Goal: Task Accomplishment & Management: Manage account settings

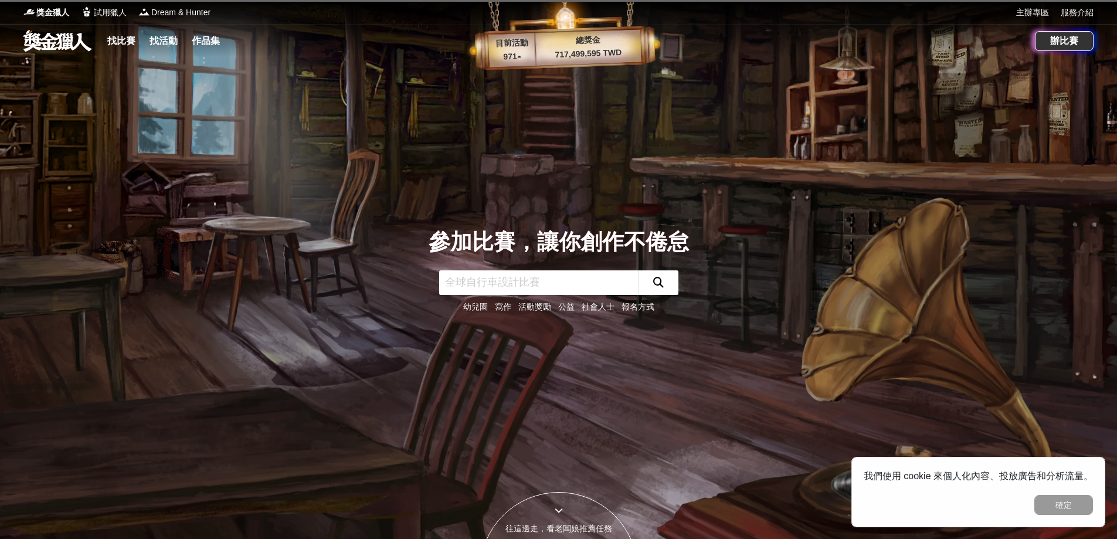
click at [1071, 48] on div "辦比賽" at bounding box center [1064, 41] width 59 height 33
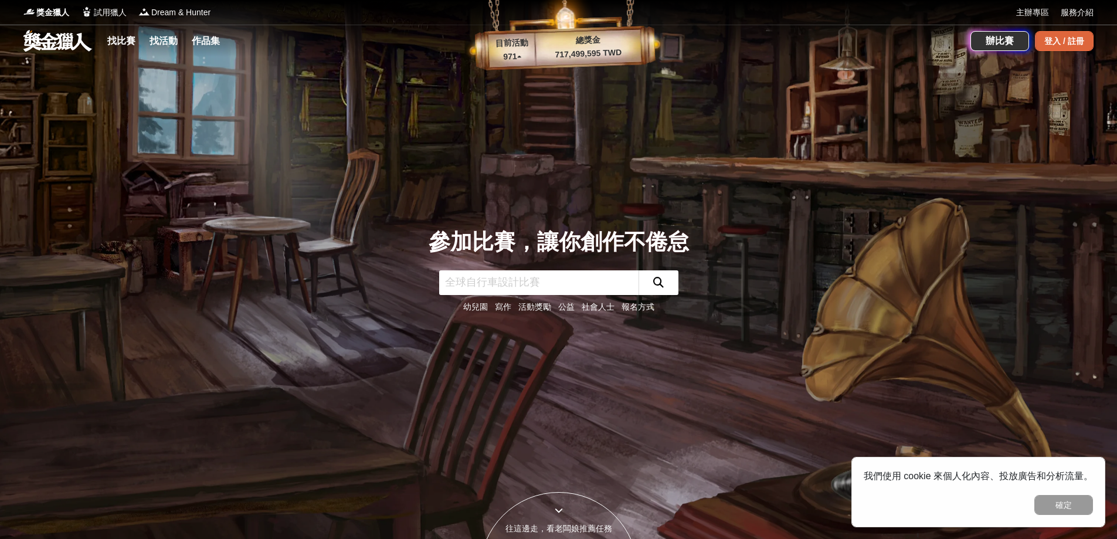
click at [1055, 43] on div "登入 / 註冊" at bounding box center [1064, 41] width 59 height 20
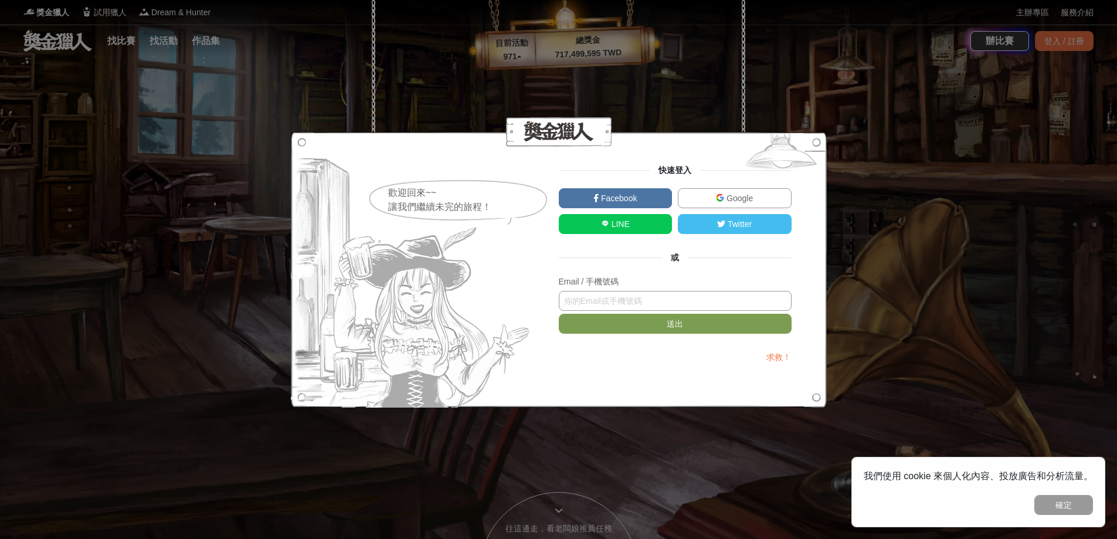
click at [613, 296] on input "text" at bounding box center [675, 301] width 233 height 20
click at [686, 304] on input "text" at bounding box center [675, 301] width 233 height 20
type input "[PERSON_NAME][EMAIL_ADDRESS][PERSON_NAME][DOMAIN_NAME]"
click at [559, 314] on button "送出" at bounding box center [675, 324] width 233 height 20
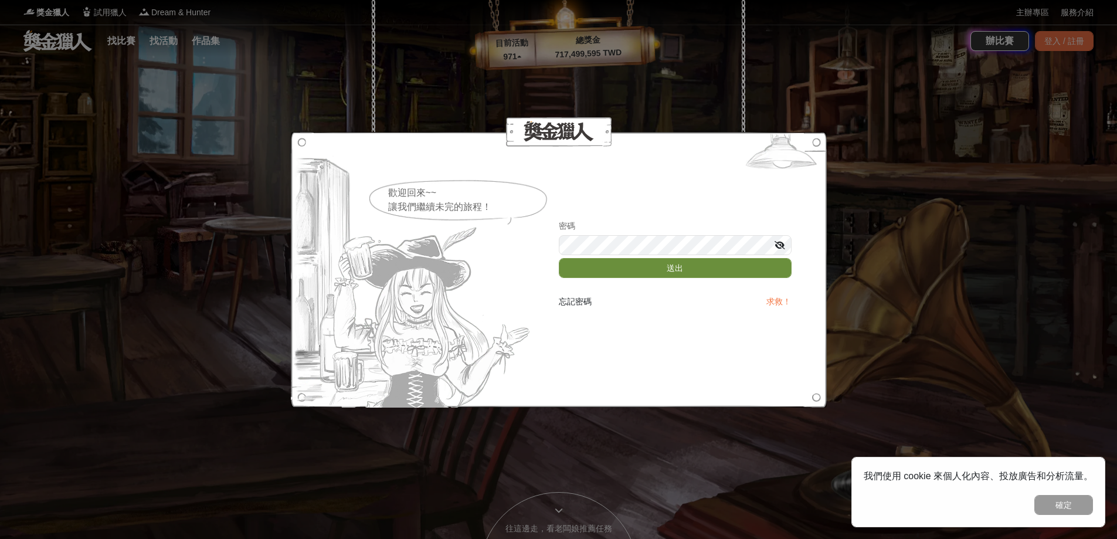
click at [652, 273] on button "送出" at bounding box center [675, 268] width 233 height 20
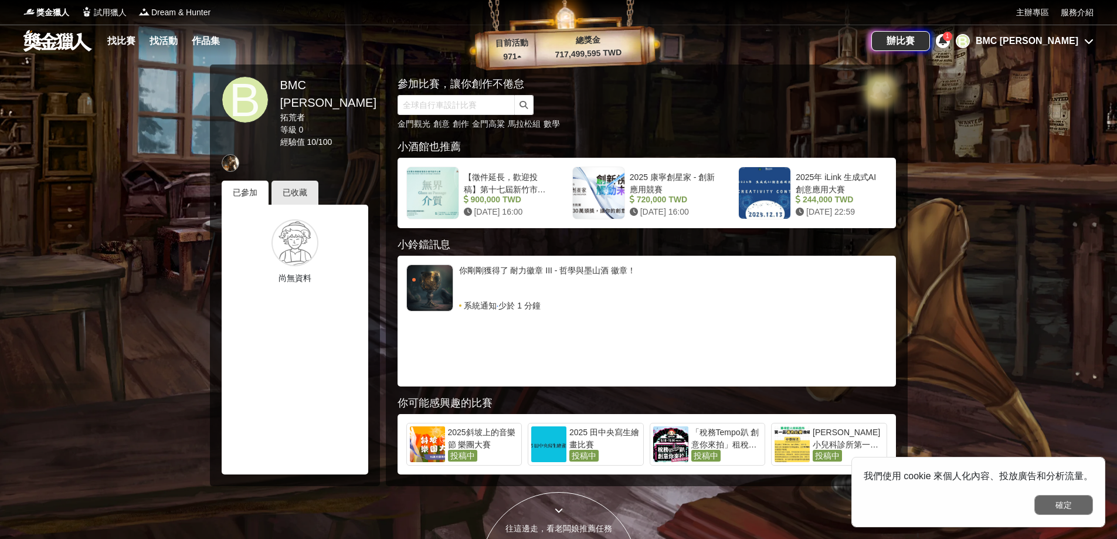
click at [1060, 504] on button "確定" at bounding box center [1064, 505] width 59 height 20
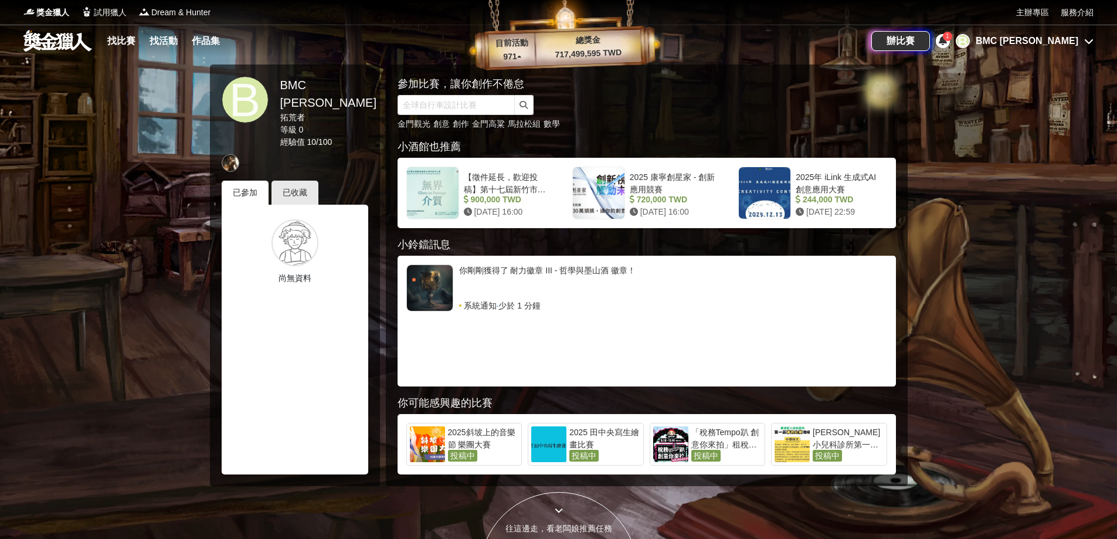
click at [947, 43] on icon at bounding box center [943, 40] width 8 height 9
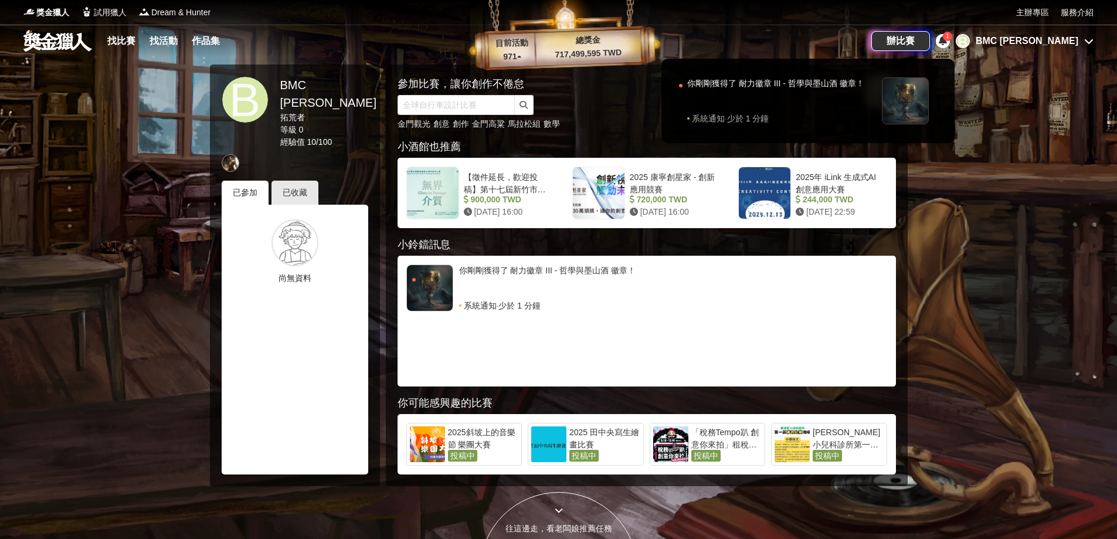
click at [947, 42] on icon at bounding box center [943, 40] width 8 height 9
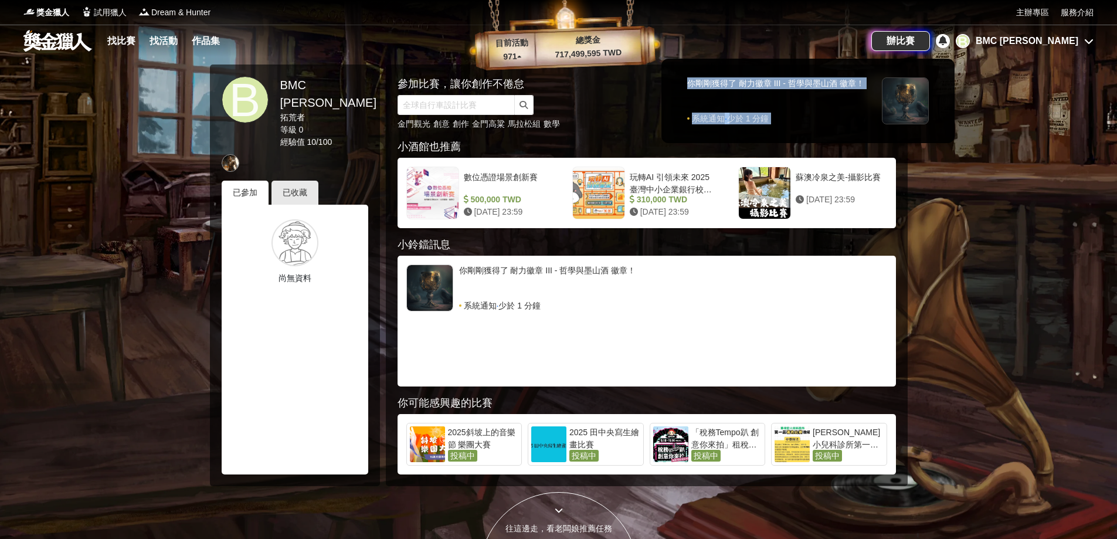
click at [1002, 40] on div at bounding box center [558, 269] width 1117 height 539
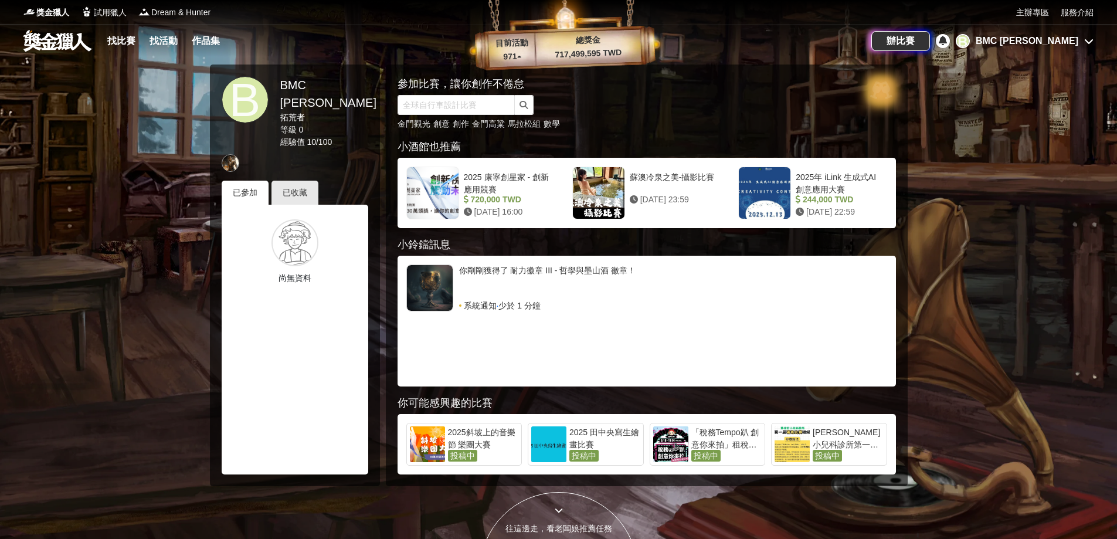
click at [1049, 39] on div "BMC [PERSON_NAME]" at bounding box center [1027, 41] width 103 height 14
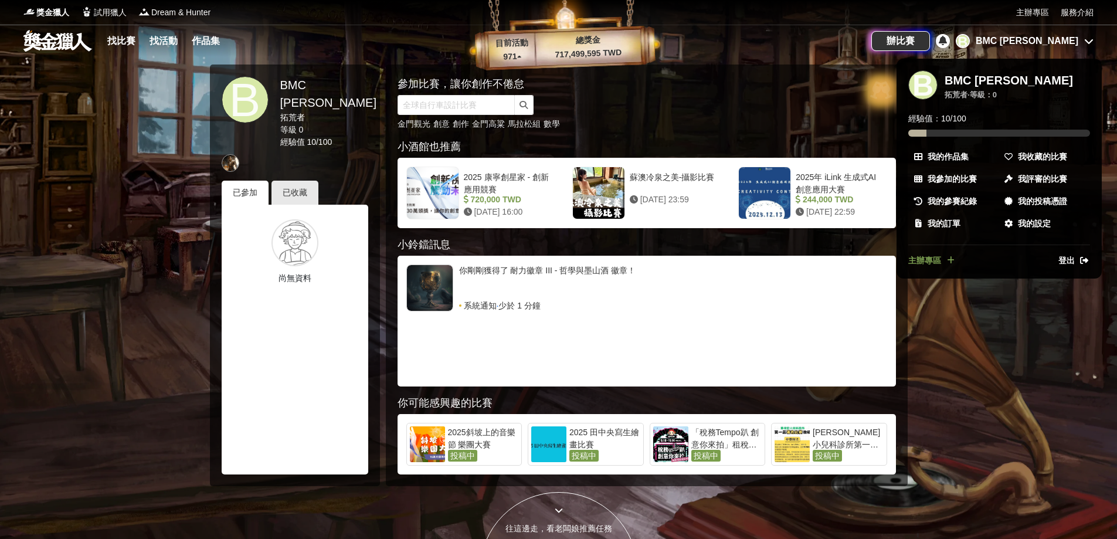
click at [122, 86] on div at bounding box center [558, 269] width 1117 height 539
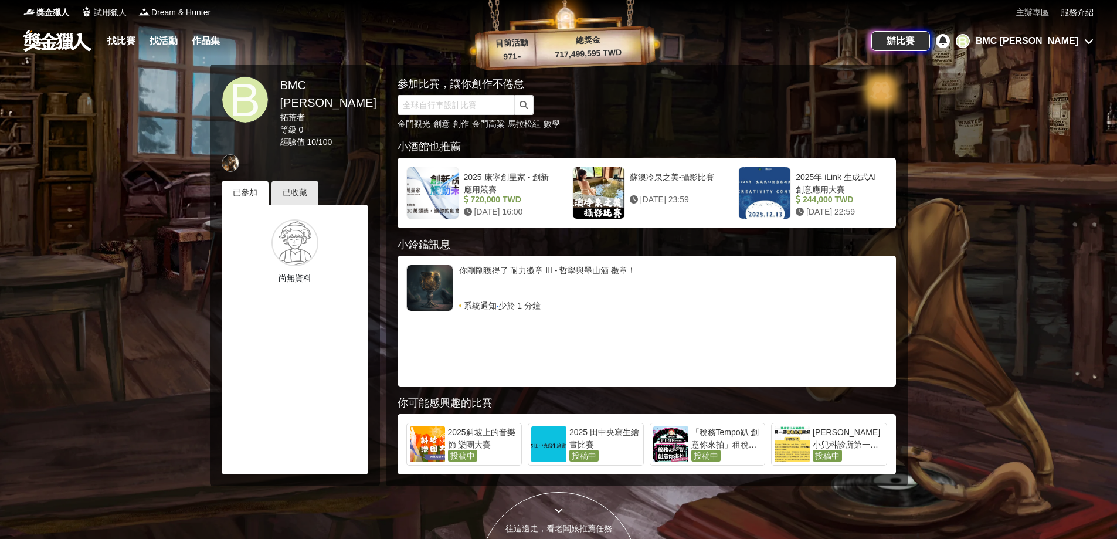
click at [1032, 9] on link "主辦專區" at bounding box center [1032, 12] width 33 height 12
